Goal: Use online tool/utility: Utilize a website feature to perform a specific function

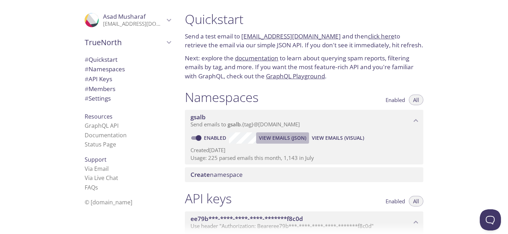
click at [297, 139] on span "View Emails (JSON)" at bounding box center [282, 138] width 47 height 8
click at [301, 138] on span "View Emails (JSON)" at bounding box center [282, 138] width 47 height 8
click at [329, 135] on span "View Emails (Visual)" at bounding box center [338, 138] width 52 height 8
click at [286, 135] on span "View Emails (JSON)" at bounding box center [282, 138] width 47 height 8
click at [327, 140] on span "View Emails (Visual)" at bounding box center [338, 138] width 52 height 8
